Goal: Task Accomplishment & Management: Manage account settings

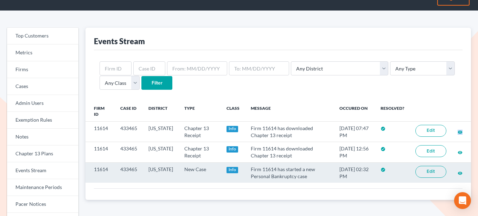
scroll to position [5, 0]
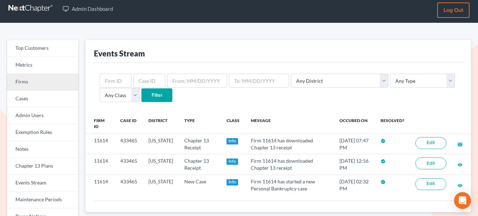
click at [29, 83] on link "Firms" at bounding box center [42, 82] width 71 height 17
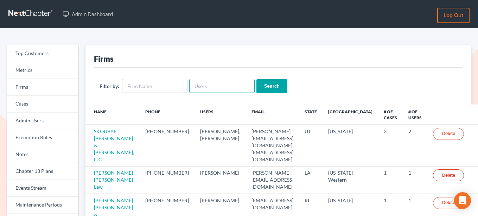
click at [207, 89] on input "text" at bounding box center [221, 86] width 65 height 14
paste input "[EMAIL_ADDRESS][DOMAIN_NAME]"
type input "[EMAIL_ADDRESS][DOMAIN_NAME]"
click at [269, 89] on input "Search" at bounding box center [271, 86] width 31 height 14
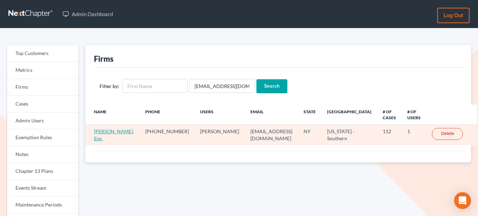
click at [121, 131] on link "[PERSON_NAME], Esq." at bounding box center [114, 135] width 40 height 13
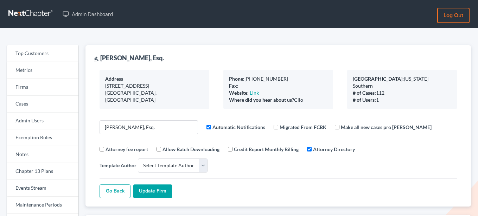
select select
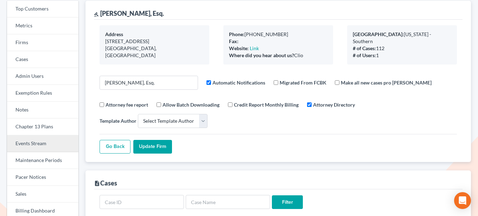
scroll to position [45, 0]
click at [39, 146] on link "Events Stream" at bounding box center [42, 143] width 71 height 17
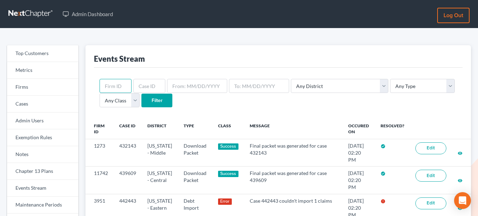
click at [119, 86] on input "text" at bounding box center [115, 86] width 32 height 14
paste input "11181"
type input "11181"
click at [157, 101] on input "Filter" at bounding box center [156, 101] width 31 height 14
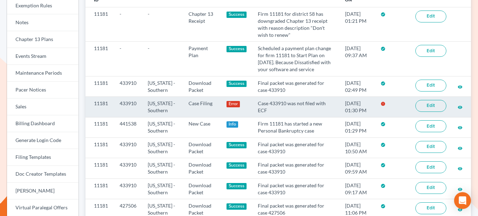
scroll to position [150, 0]
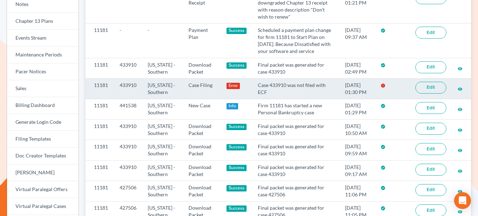
click at [423, 86] on link "Edit" at bounding box center [430, 88] width 31 height 12
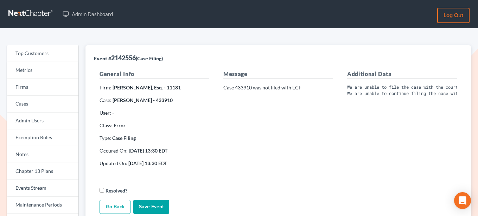
click at [242, 88] on p "Case 433910 was not filed with ECF" at bounding box center [278, 87] width 110 height 7
copy p "433910"
drag, startPoint x: 165, startPoint y: 87, endPoint x: 179, endPoint y: 88, distance: 14.1
click at [179, 88] on p "Firm: Natasha Meruelo, Esq. - 11181" at bounding box center [154, 87] width 110 height 7
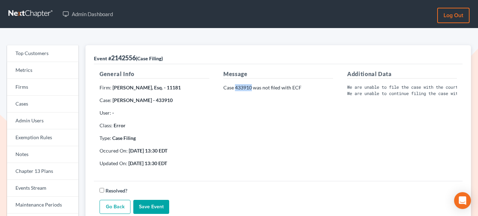
copy strong "11181"
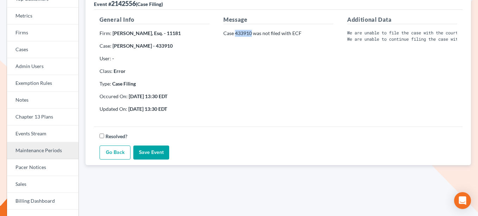
scroll to position [105, 0]
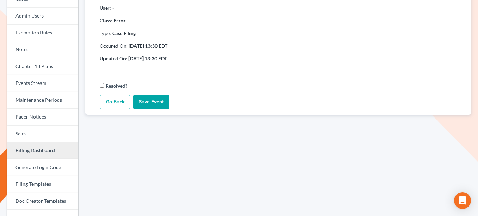
click at [41, 147] on link "Billing Dashboard" at bounding box center [42, 151] width 71 height 17
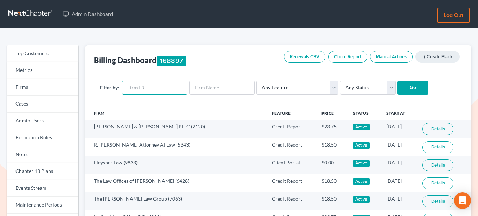
click at [160, 87] on input "text" at bounding box center [154, 88] width 65 height 14
paste input "11181"
type input "11181"
click at [406, 85] on input "Go" at bounding box center [412, 88] width 31 height 14
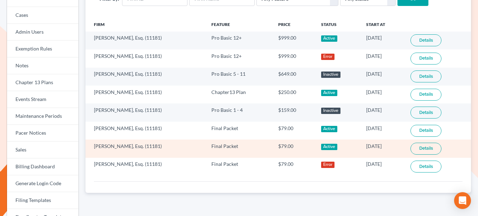
scroll to position [83, 0]
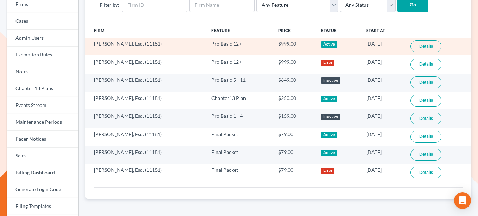
click at [423, 46] on link "Details" at bounding box center [425, 46] width 31 height 12
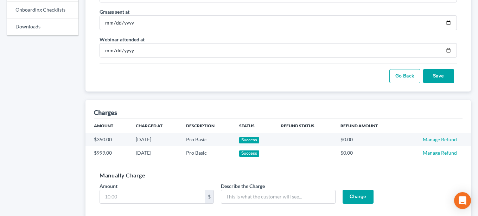
scroll to position [391, 0]
